Goal: Register for event/course

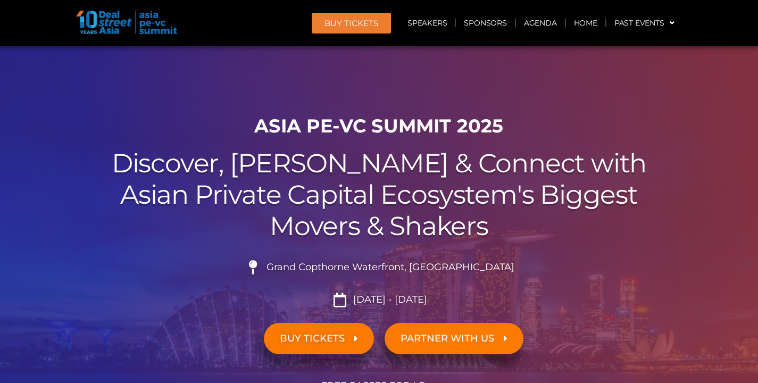
scroll to position [19, 0]
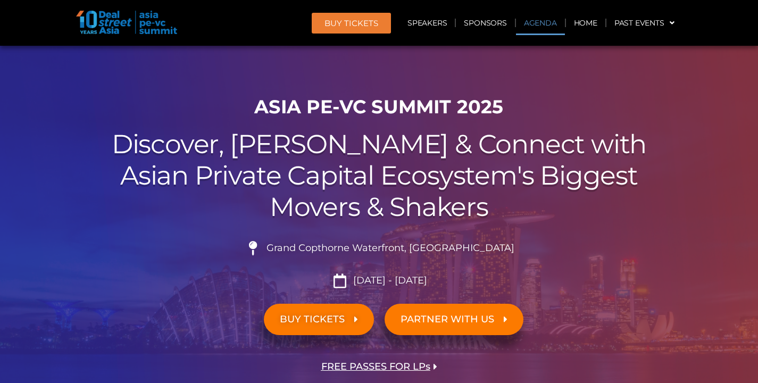
click at [545, 29] on link "Agenda" at bounding box center [540, 23] width 49 height 24
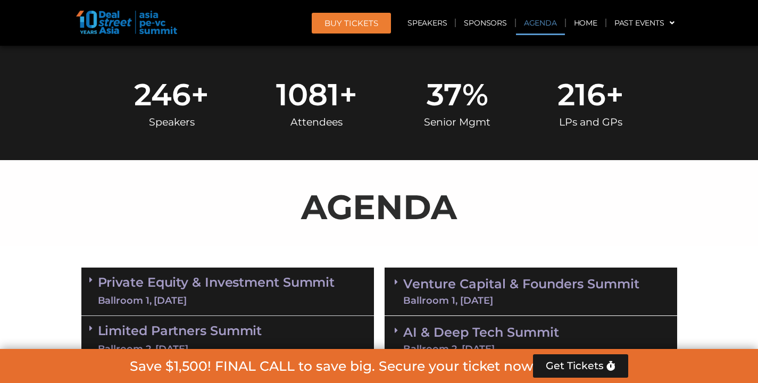
scroll to position [556, 0]
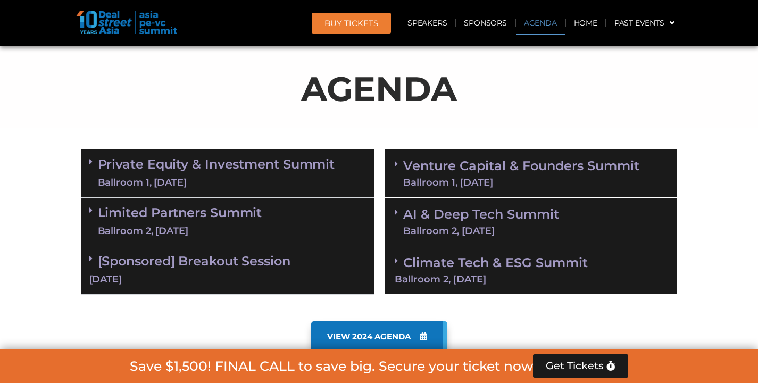
click at [418, 280] on div "Ballroom 2, [DATE]" at bounding box center [531, 280] width 272 height 10
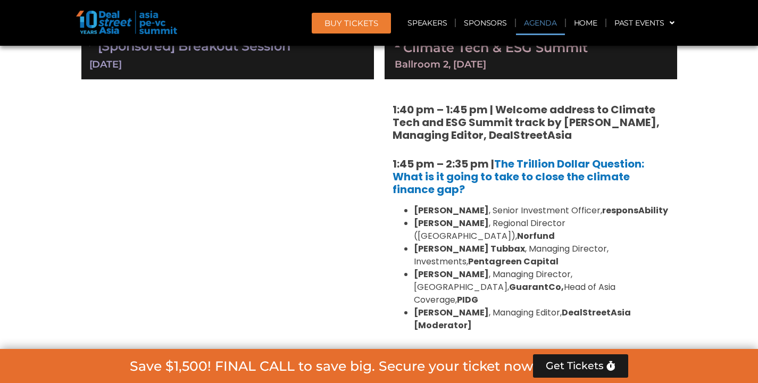
scroll to position [633, 0]
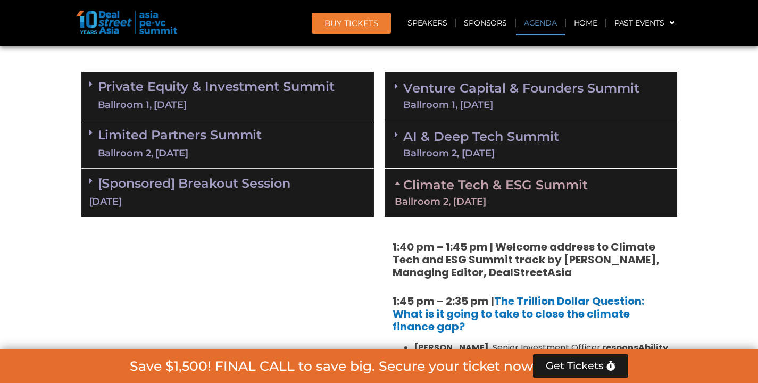
click at [437, 107] on div "Ballroom 1, [DATE]" at bounding box center [521, 105] width 236 height 10
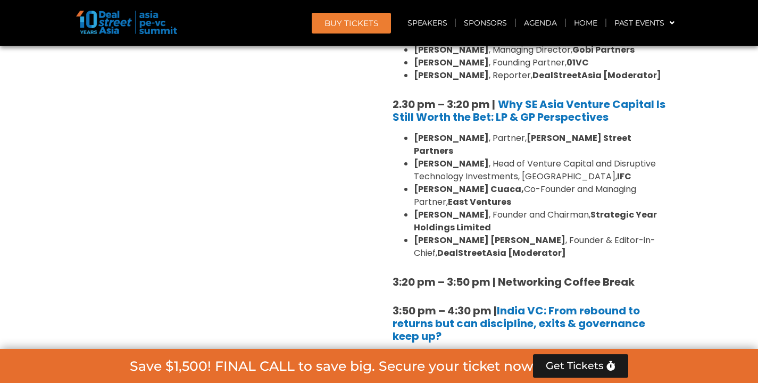
scroll to position [1459, 0]
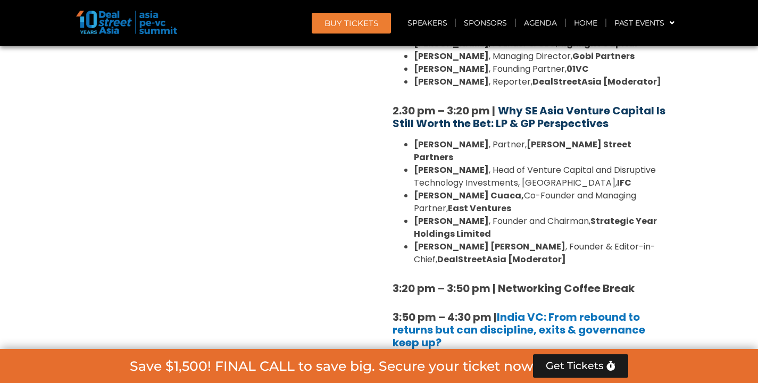
click at [537, 103] on b "Why SE Asia Venture Capital Is Still Worth the Bet: LP & GP Perspectives" at bounding box center [529, 117] width 273 height 28
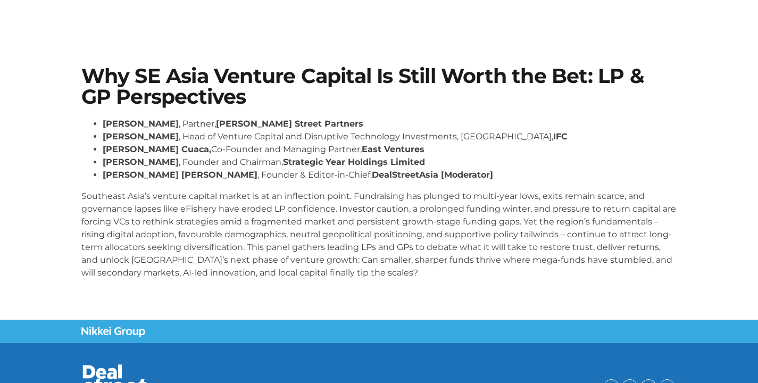
scroll to position [32, 0]
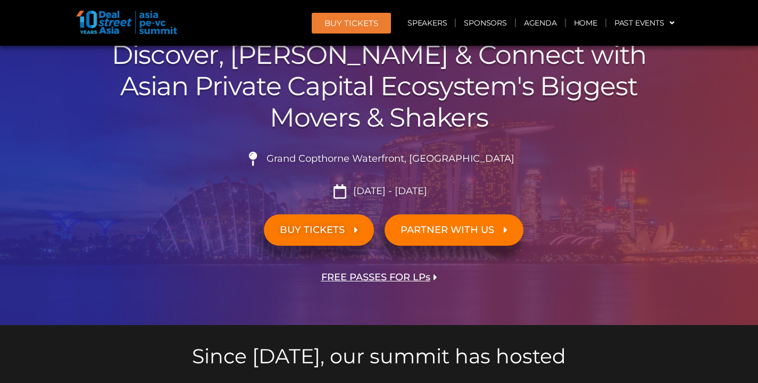
click at [300, 218] on link "BUY TICKETS" at bounding box center [319, 229] width 110 height 31
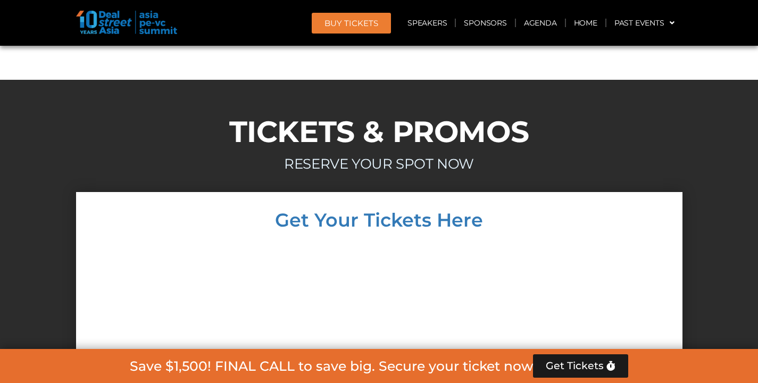
scroll to position [9321, 0]
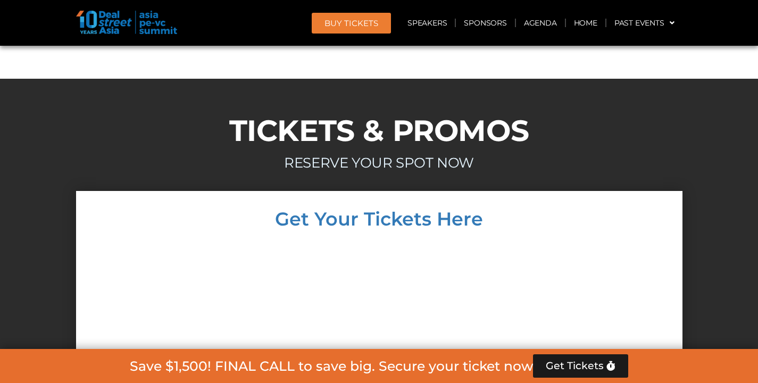
click at [574, 239] on div at bounding box center [379, 378] width 585 height 279
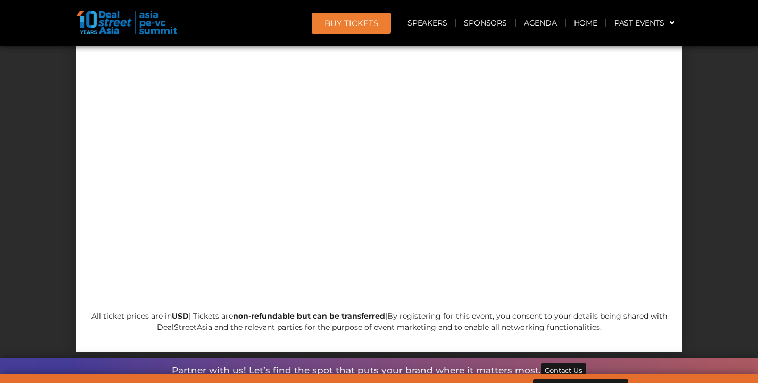
scroll to position [9551, 0]
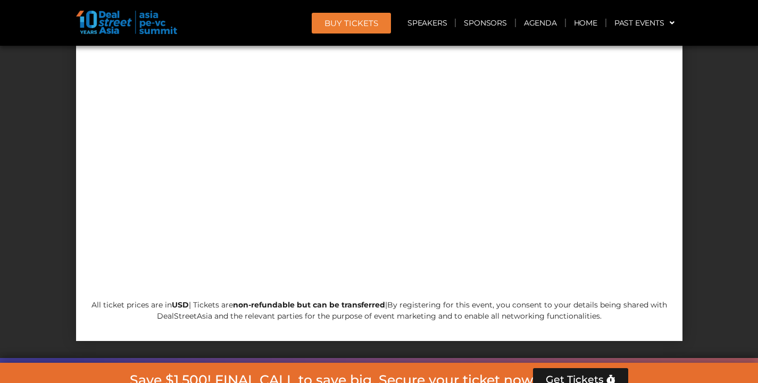
click at [579, 375] on span "Get Tickets" at bounding box center [575, 380] width 58 height 11
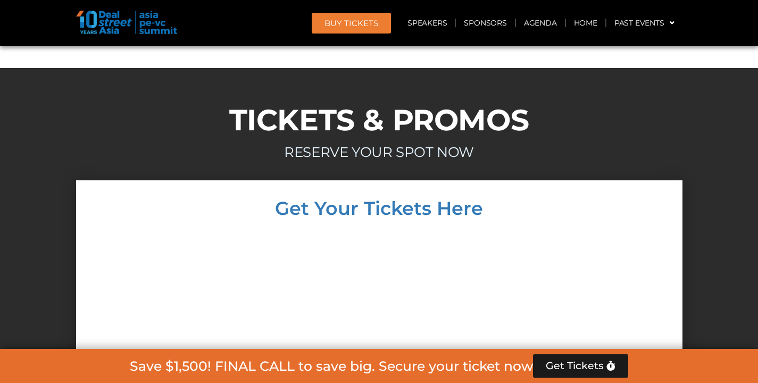
scroll to position [9333, 0]
